Goal: Task Accomplishment & Management: Manage account settings

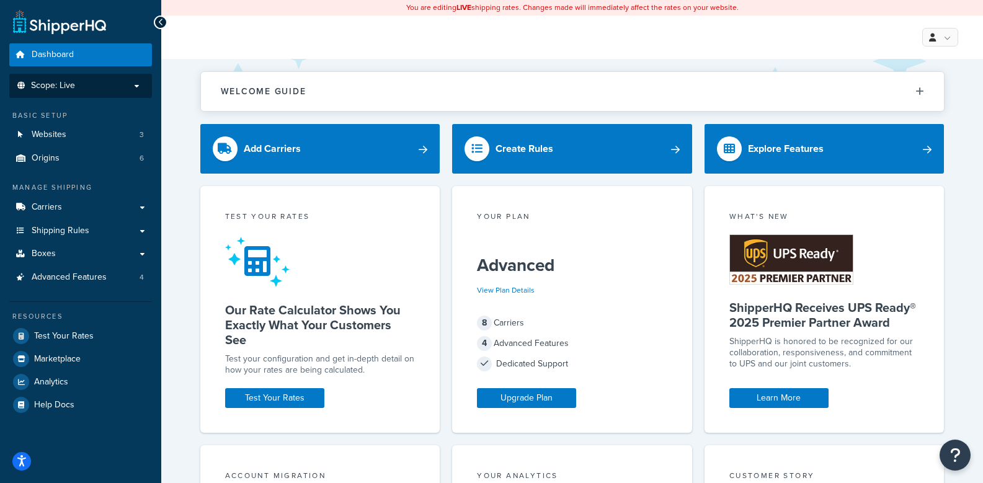
click at [66, 92] on li "Scope: Live" at bounding box center [80, 86] width 143 height 24
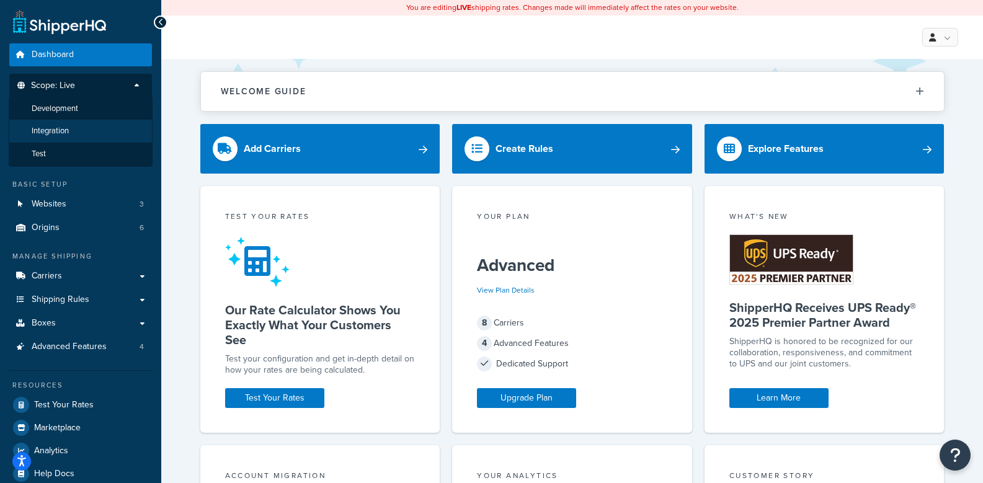
click at [58, 132] on span "Integration" at bounding box center [50, 131] width 37 height 11
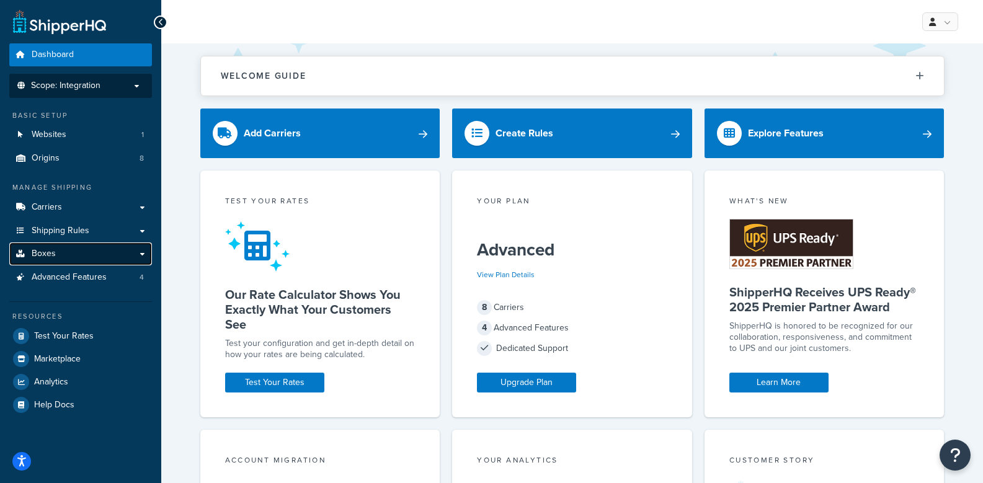
click at [61, 246] on link "Boxes" at bounding box center [80, 254] width 143 height 23
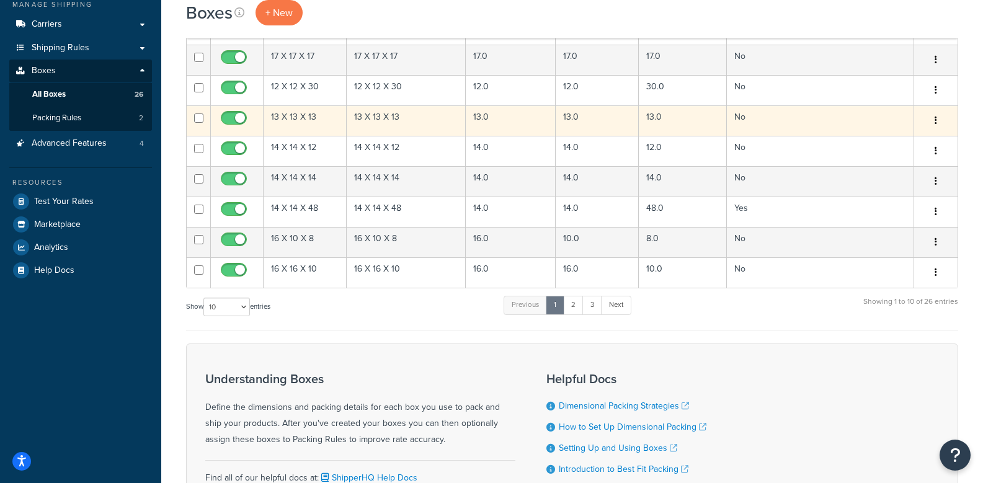
scroll to position [186, 0]
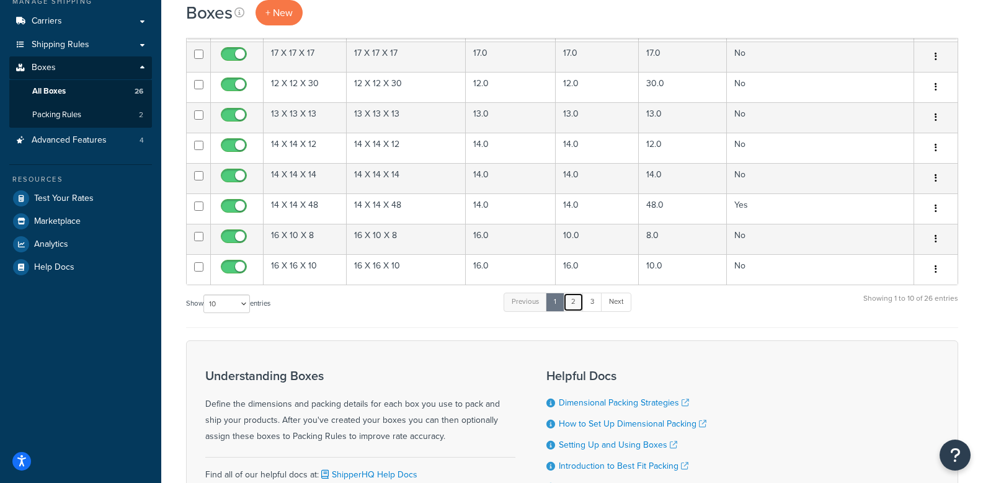
click at [574, 306] on link "2" at bounding box center [573, 302] width 20 height 19
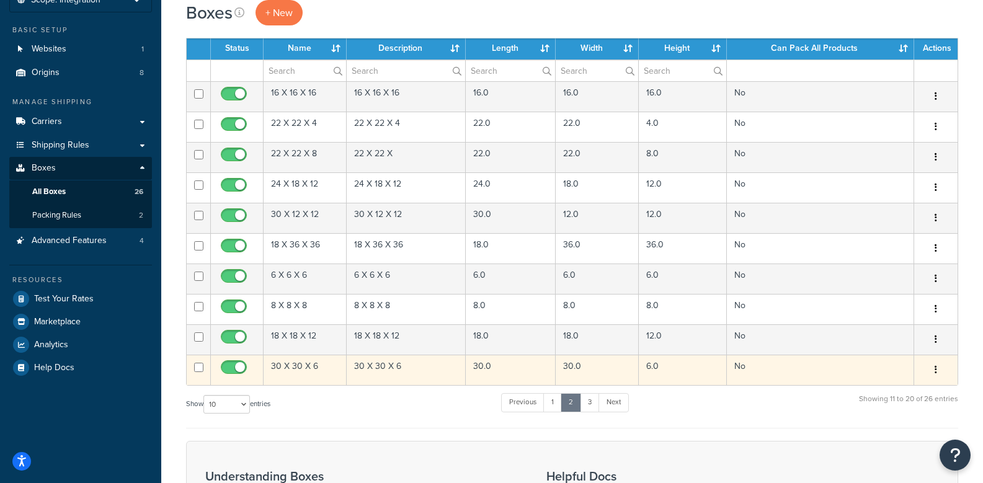
scroll to position [62, 0]
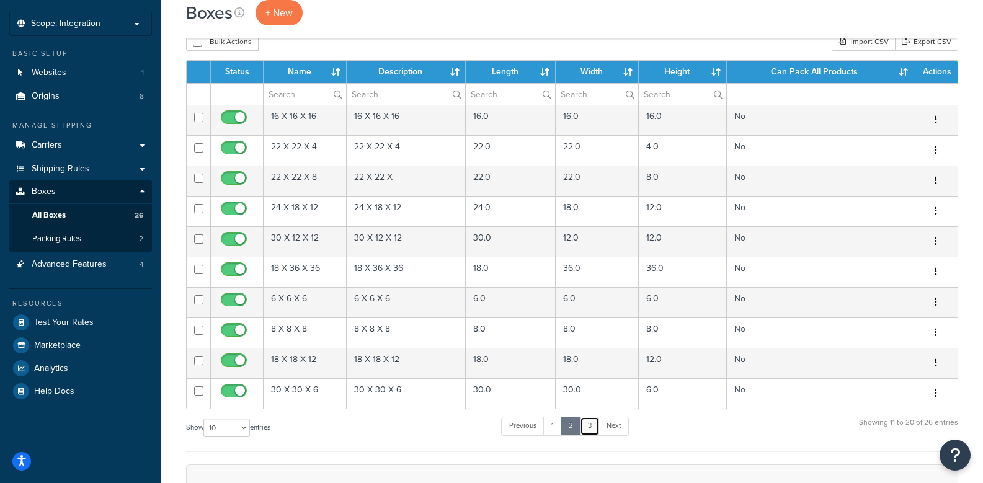
click at [596, 428] on link "3" at bounding box center [590, 426] width 20 height 19
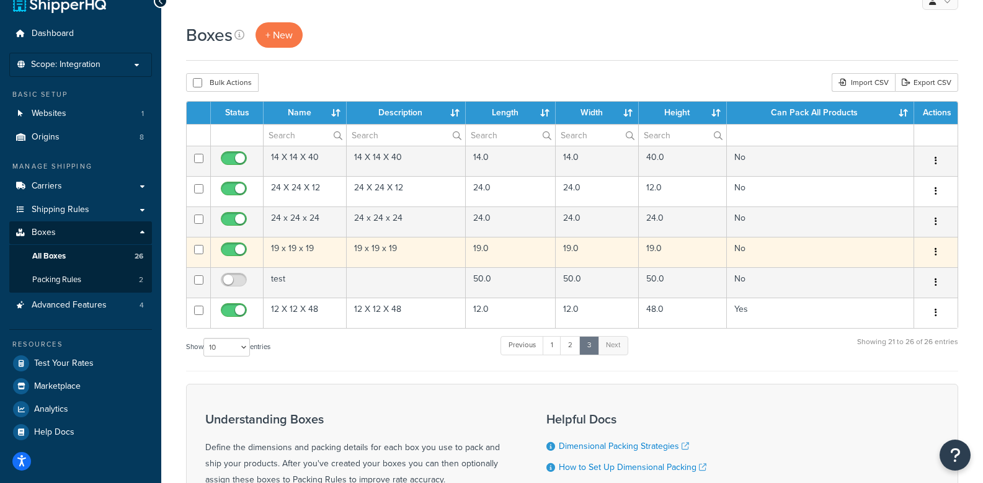
scroll to position [0, 0]
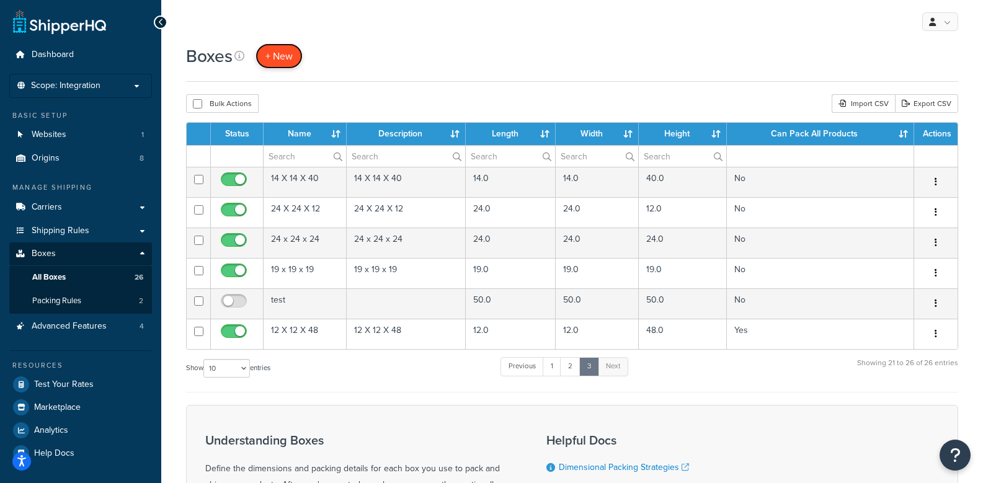
click at [289, 55] on span "+ New" at bounding box center [279, 56] width 27 height 14
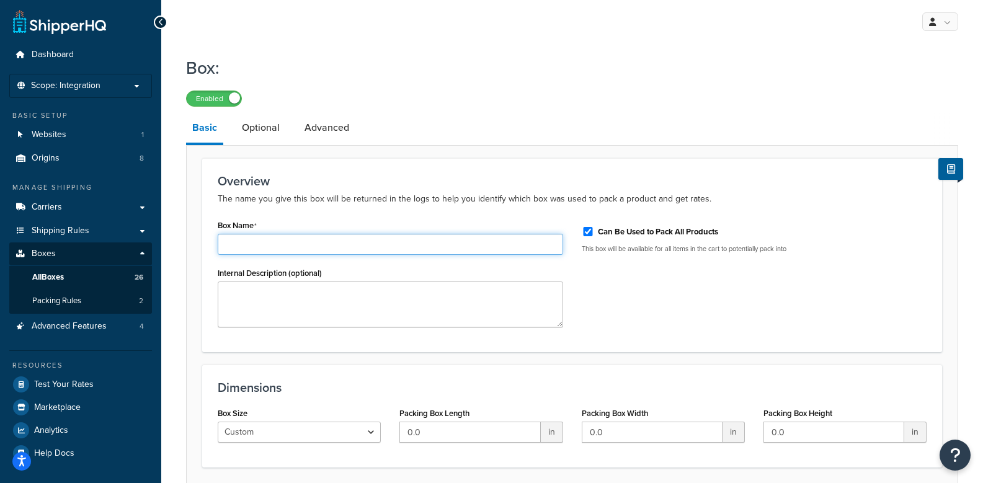
click at [283, 245] on input "Box Name" at bounding box center [391, 244] width 346 height 21
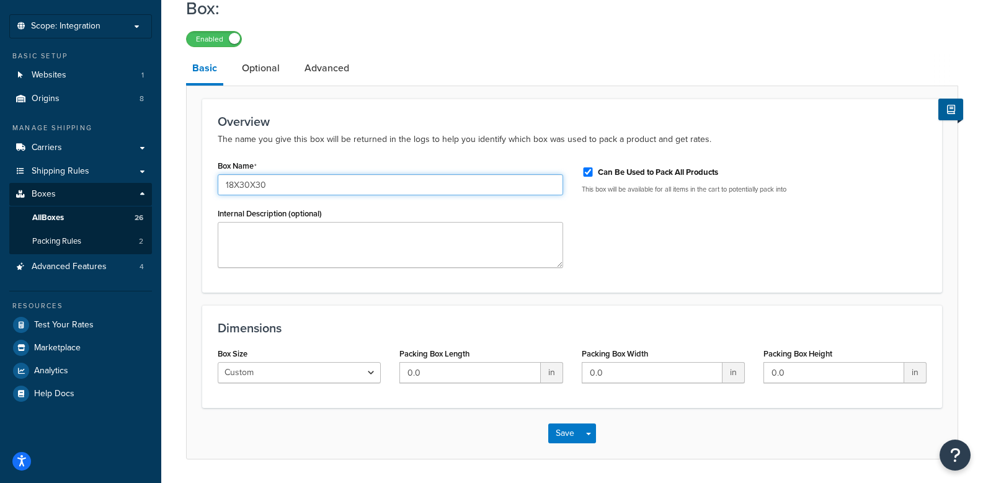
scroll to position [37, 0]
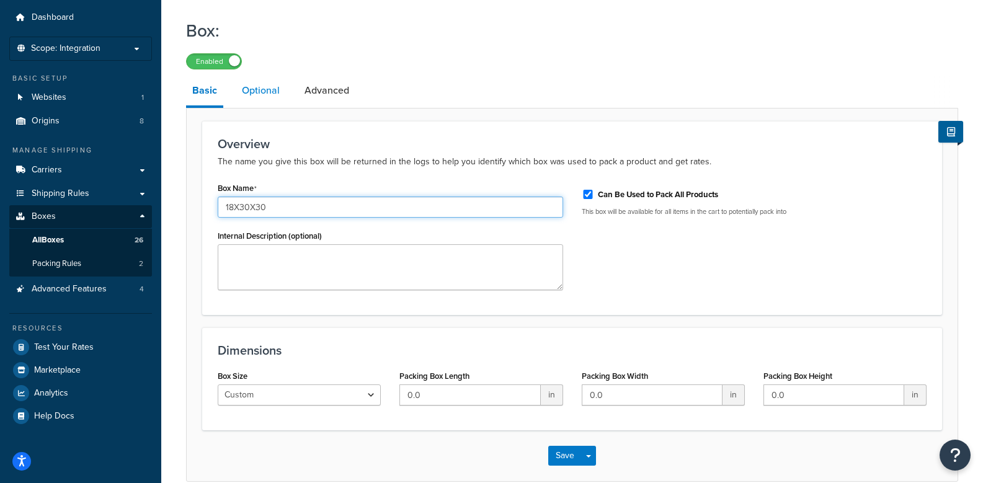
type input "18X30X30"
click at [262, 105] on link "Optional" at bounding box center [261, 91] width 50 height 30
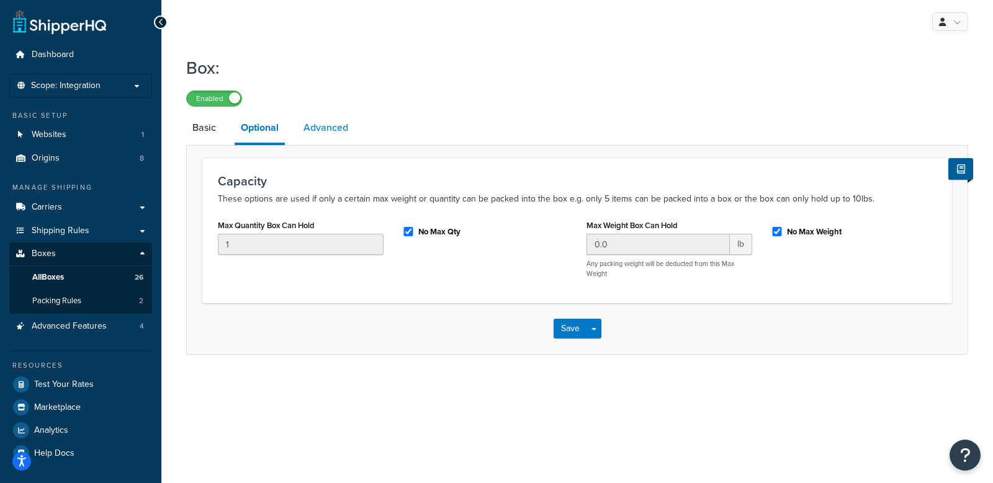
click at [320, 132] on link "Advanced" at bounding box center [325, 128] width 57 height 30
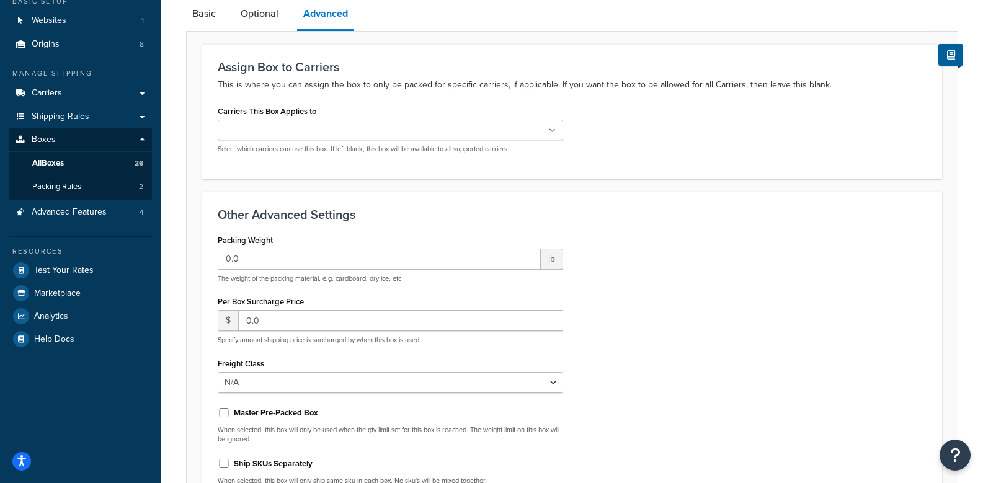
scroll to position [248, 0]
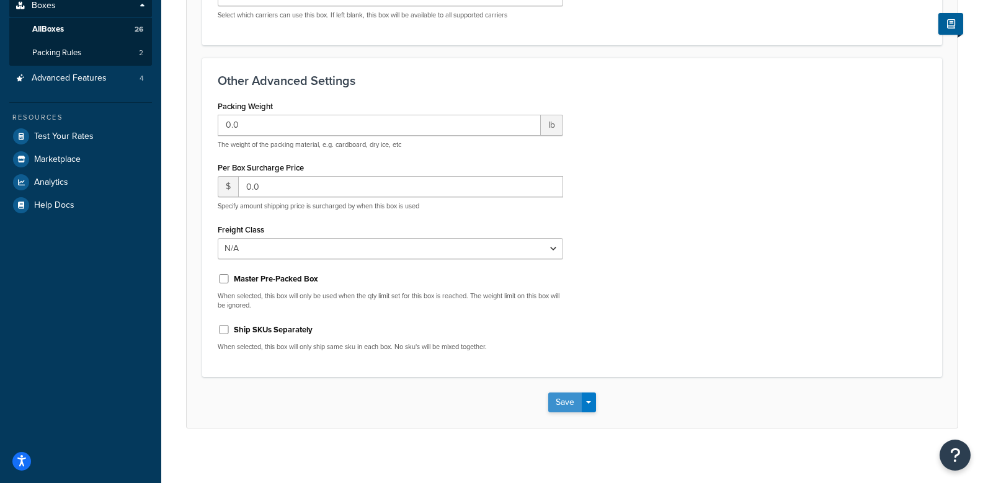
click at [562, 401] on button "Save" at bounding box center [564, 403] width 33 height 20
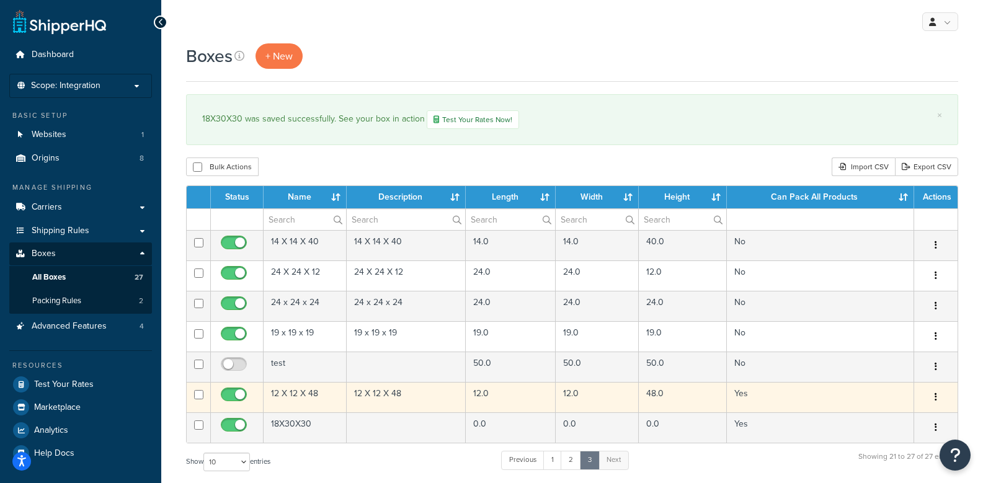
click at [293, 391] on td "12 X 12 X 48" at bounding box center [305, 397] width 83 height 30
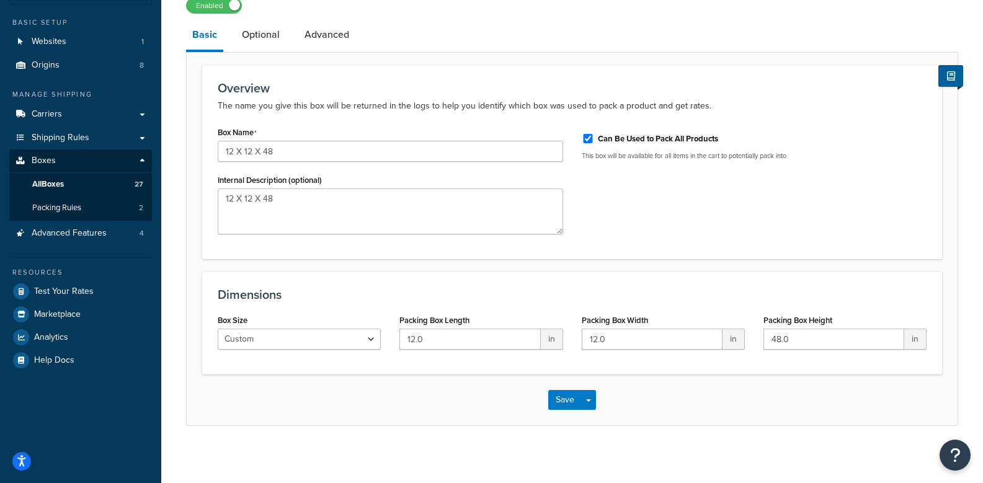
scroll to position [99, 0]
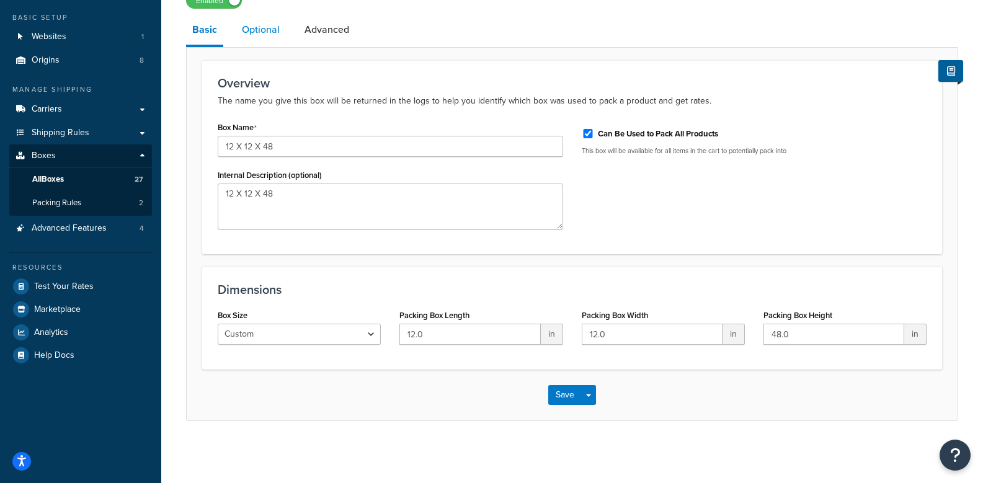
click at [264, 33] on link "Optional" at bounding box center [261, 30] width 50 height 30
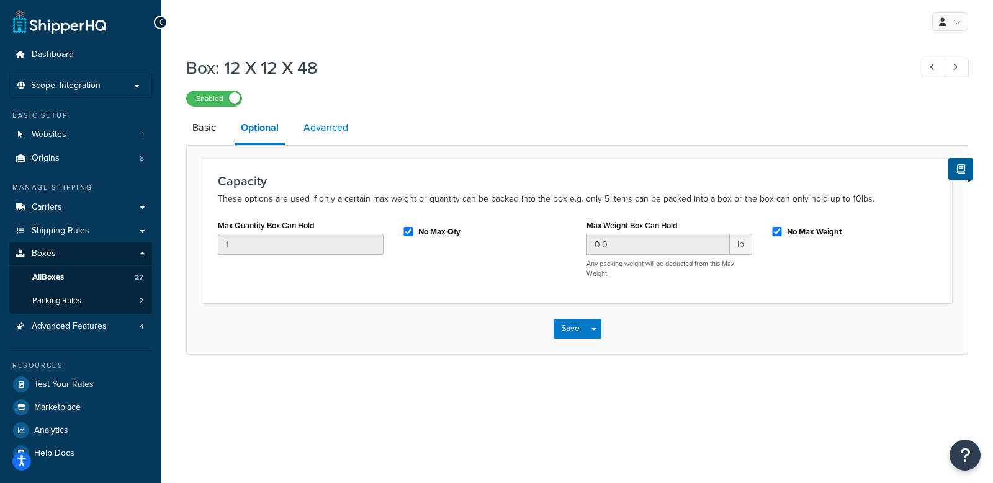
click at [329, 128] on link "Advanced" at bounding box center [325, 128] width 57 height 30
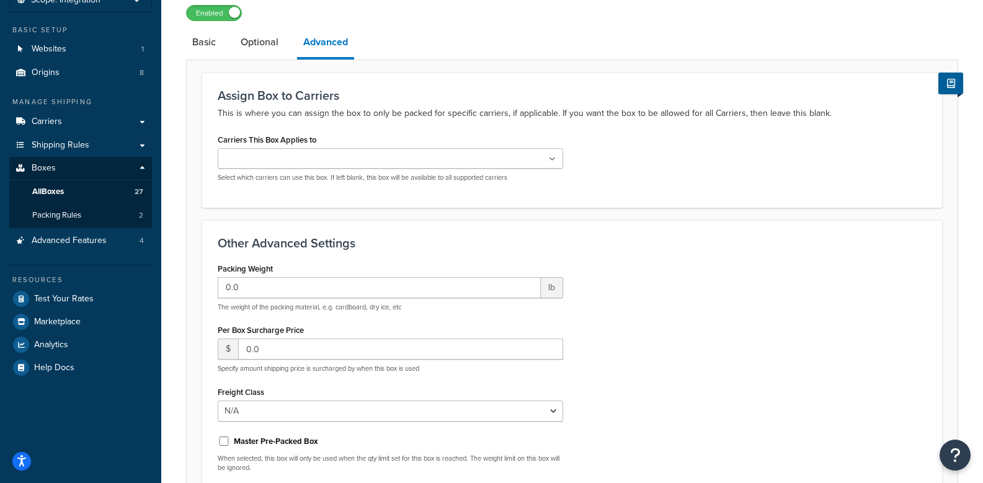
scroll to position [257, 0]
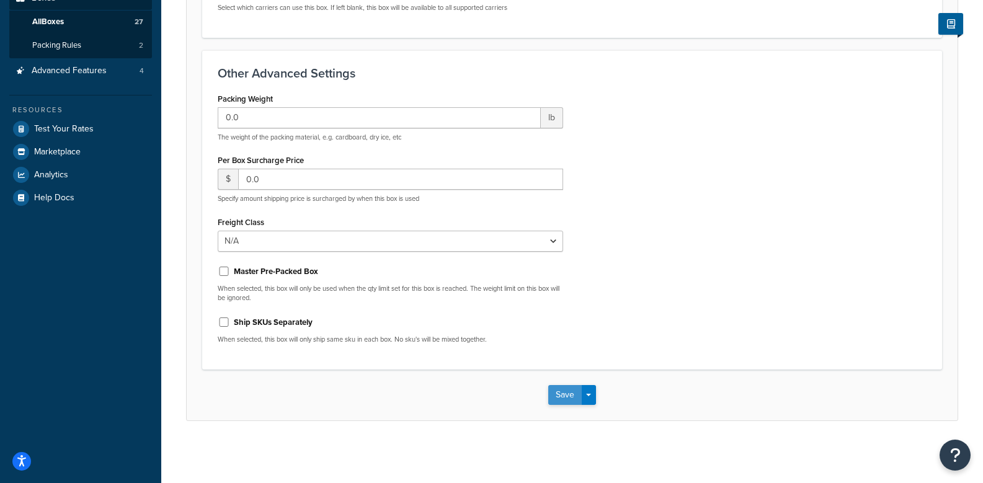
click at [574, 400] on button "Save" at bounding box center [564, 395] width 33 height 20
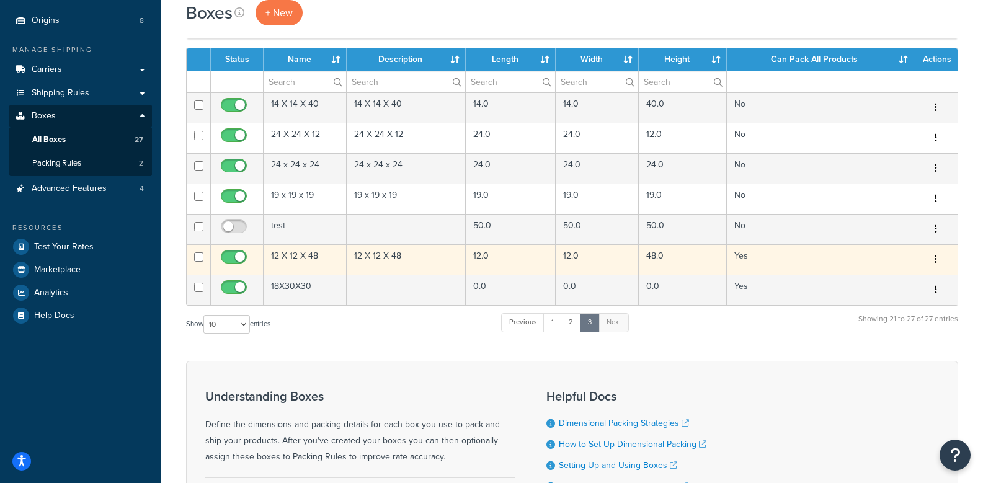
scroll to position [296, 0]
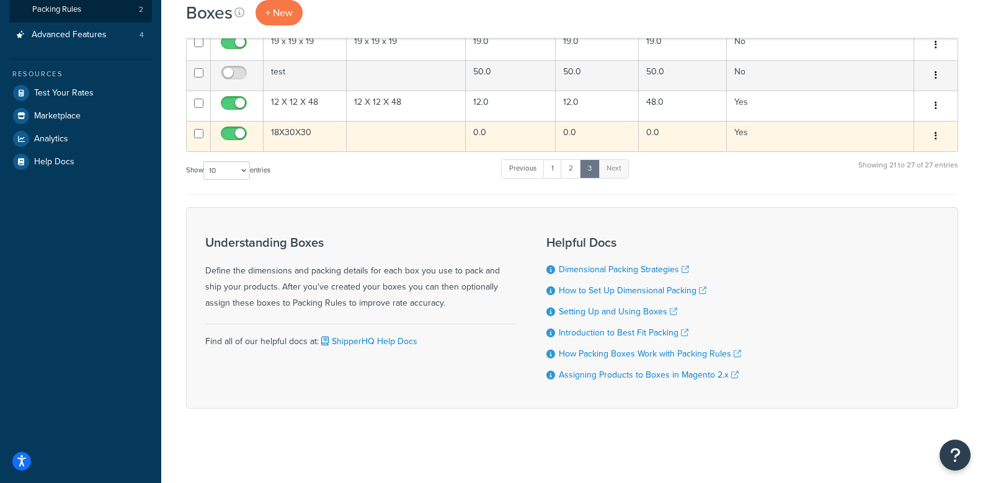
click at [297, 133] on td "18X30X30" at bounding box center [305, 136] width 83 height 30
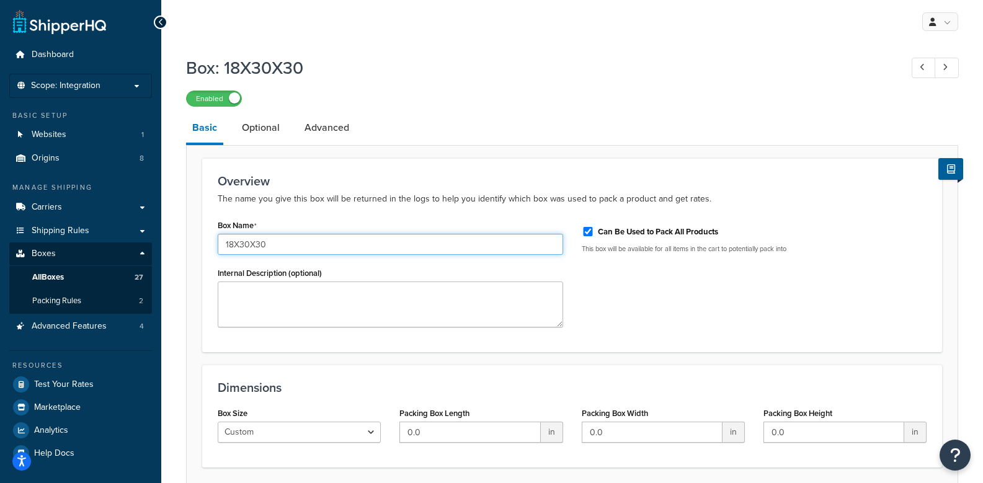
drag, startPoint x: 233, startPoint y: 242, endPoint x: 240, endPoint y: 243, distance: 6.9
click at [233, 243] on input "18X30X30" at bounding box center [391, 244] width 346 height 21
click at [256, 243] on input "18 X 30X30" at bounding box center [391, 244] width 346 height 21
type input "18 X 30 X 30"
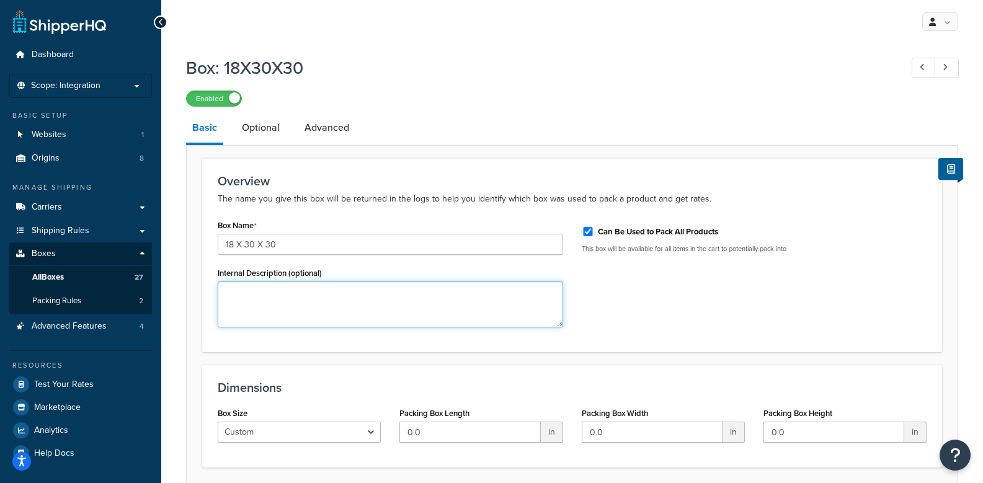
click at [370, 309] on textarea "Internal Description (optional)" at bounding box center [391, 305] width 346 height 46
paste textarea "18 X 30 X 30"
type textarea "18 X 30 X 30"
click at [437, 427] on input "0.0" at bounding box center [470, 432] width 141 height 21
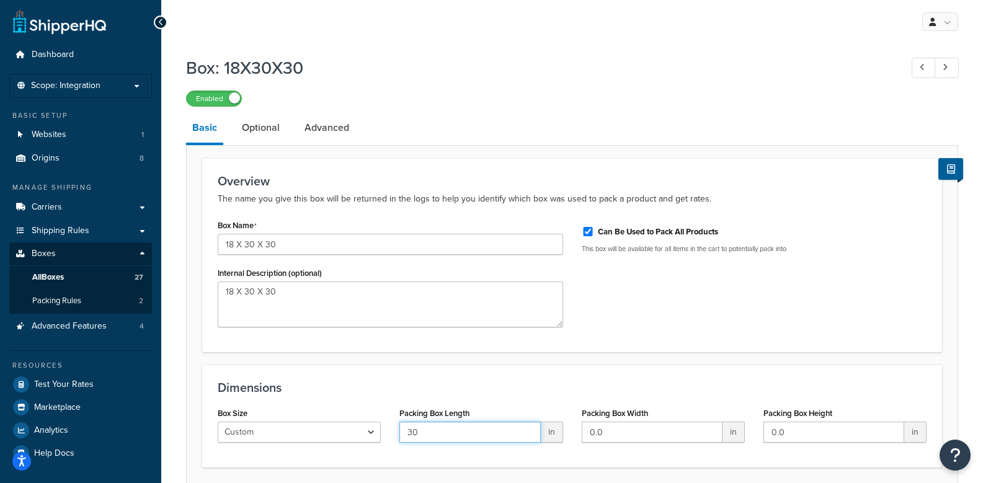
type input "30"
type input "18"
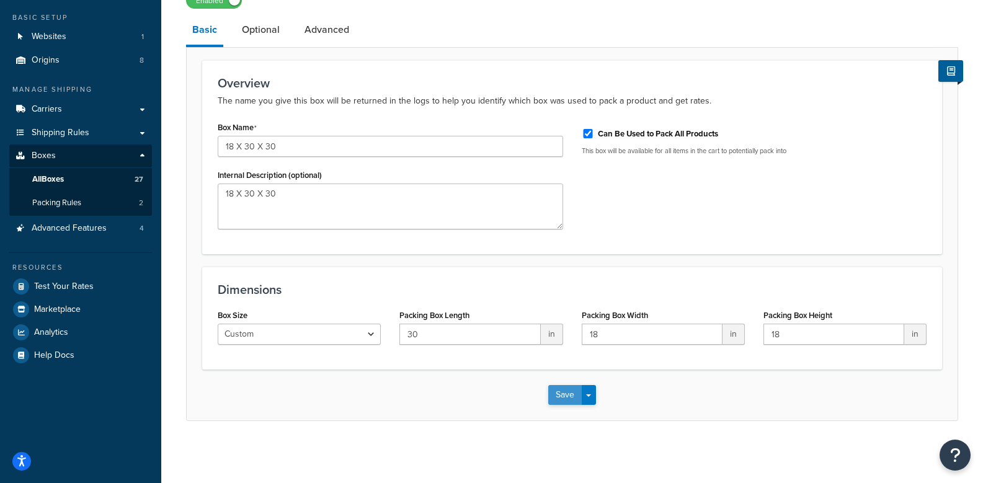
click at [565, 399] on button "Save" at bounding box center [564, 395] width 33 height 20
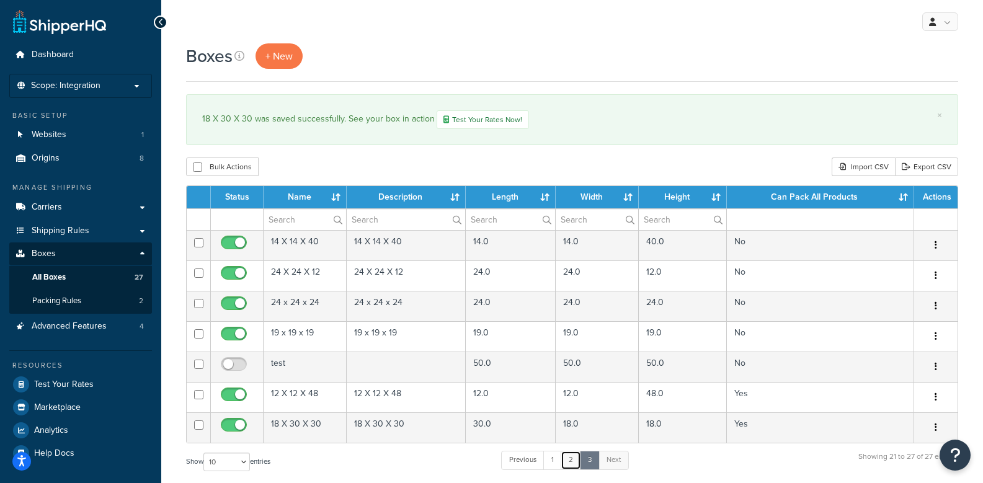
click at [574, 461] on link "2" at bounding box center [571, 460] width 20 height 19
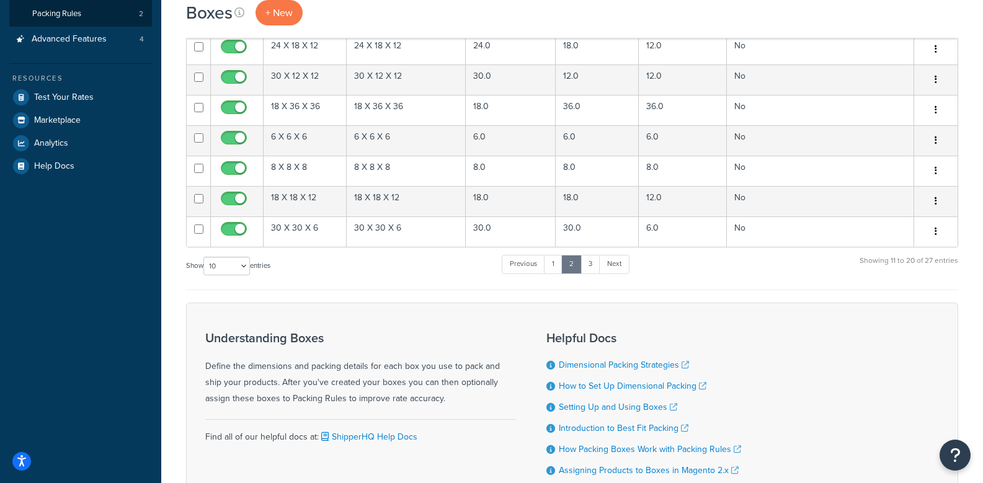
scroll to position [311, 0]
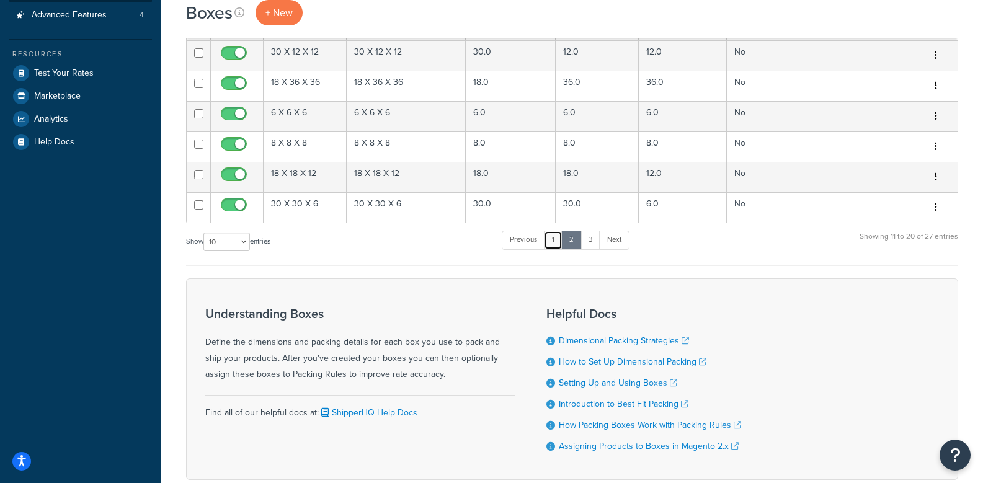
click at [556, 247] on link "1" at bounding box center [553, 240] width 19 height 19
